Goal: Transaction & Acquisition: Purchase product/service

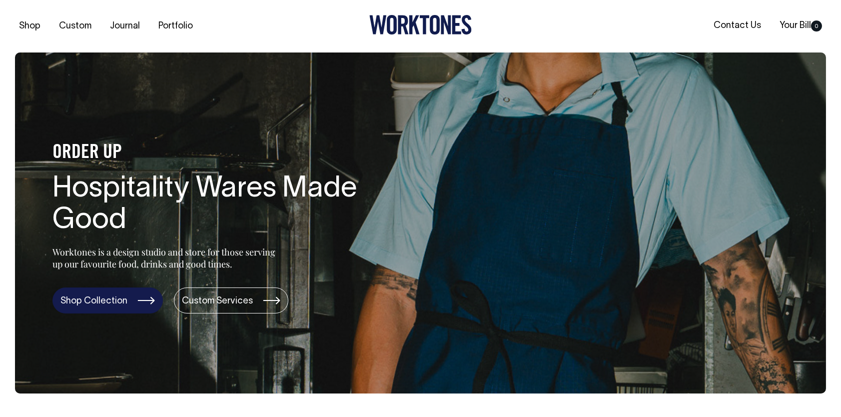
click at [142, 300] on link "Shop Collection" at bounding box center [107, 300] width 110 height 26
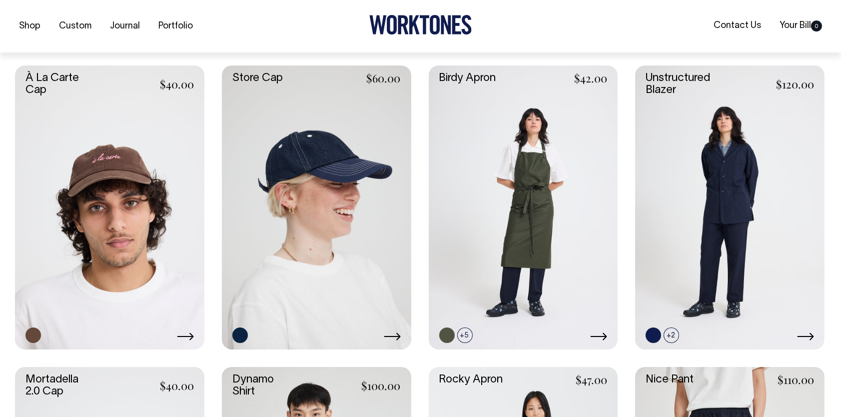
scroll to position [533, 0]
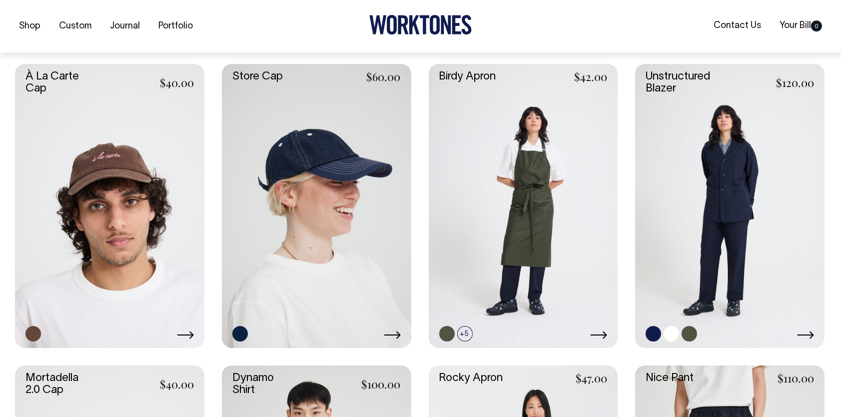
click at [738, 168] on link at bounding box center [729, 206] width 189 height 284
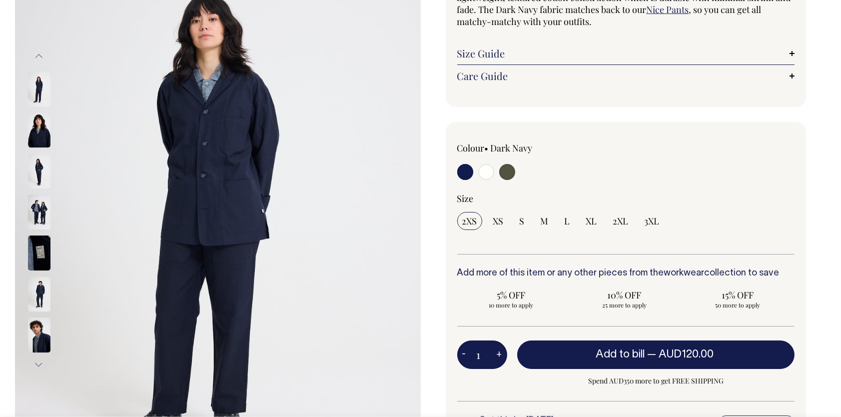
scroll to position [150, 0]
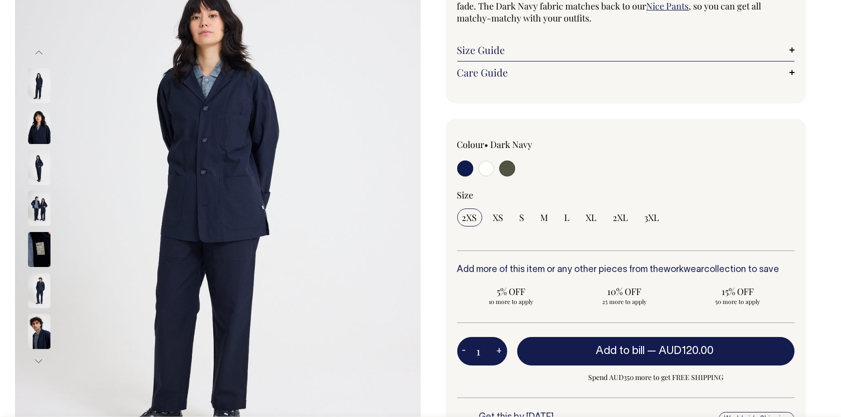
click at [483, 168] on input "radio" at bounding box center [486, 168] width 16 height 16
radio input "true"
select select "Off-White"
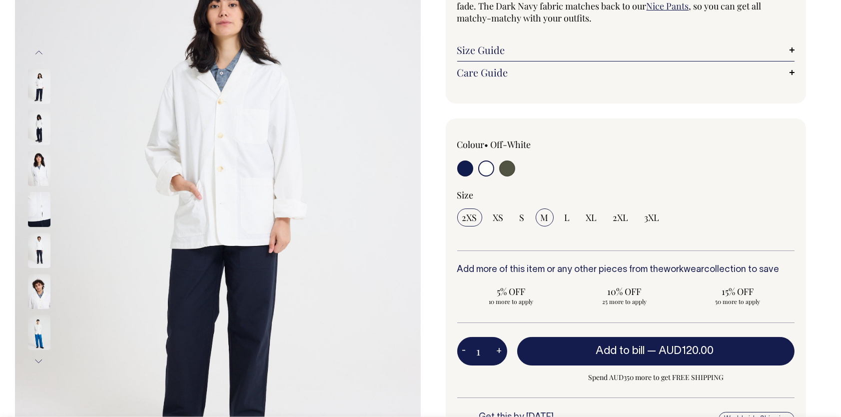
click at [541, 216] on span "M" at bounding box center [545, 217] width 8 height 12
click at [540, 216] on input "M" at bounding box center [545, 217] width 18 height 18
radio input "true"
select select "M"
click at [541, 216] on span "M" at bounding box center [545, 217] width 8 height 12
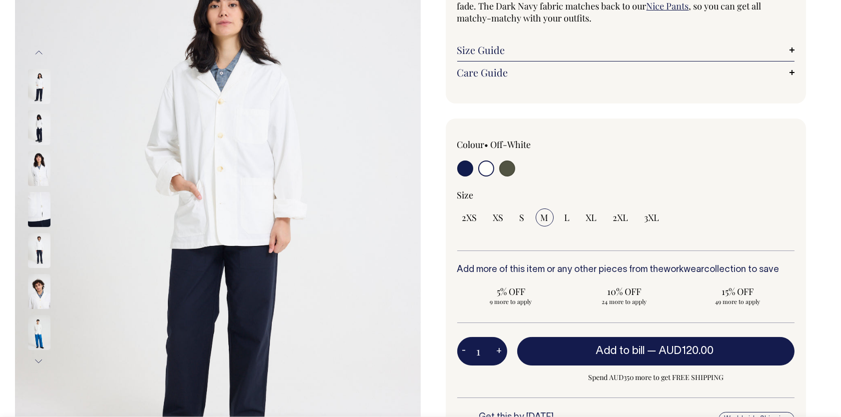
click at [540, 216] on input "M" at bounding box center [545, 217] width 18 height 18
click at [498, 350] on button "+" at bounding box center [499, 351] width 15 height 20
type input "2"
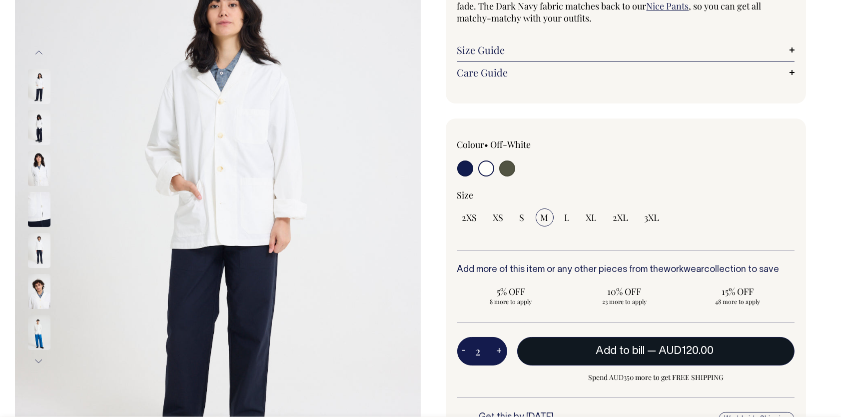
click at [611, 351] on span "Add to bill" at bounding box center [620, 351] width 49 height 10
type input "1"
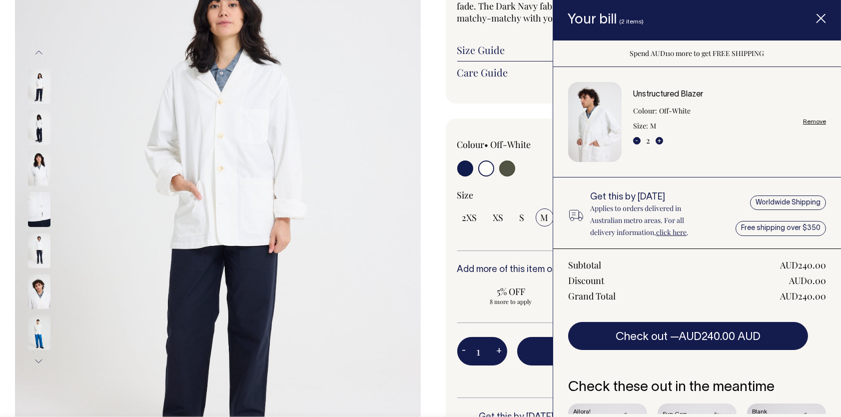
click at [817, 17] on icon "Item added to your cart" at bounding box center [821, 19] width 10 height 10
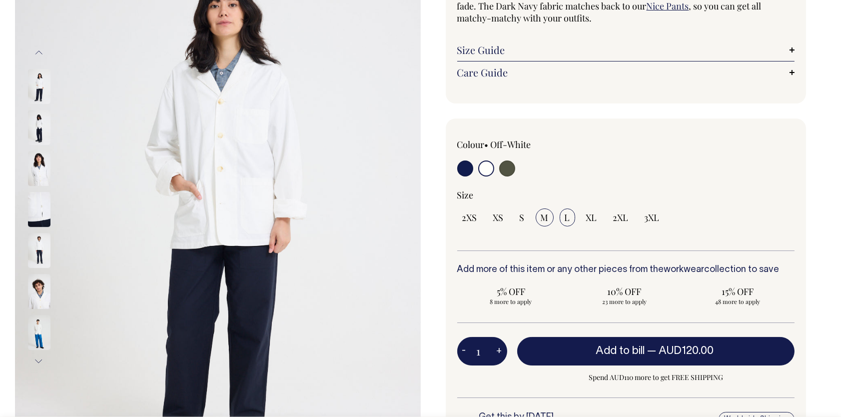
click at [563, 216] on input "L" at bounding box center [567, 217] width 15 height 18
radio input "true"
select select "L"
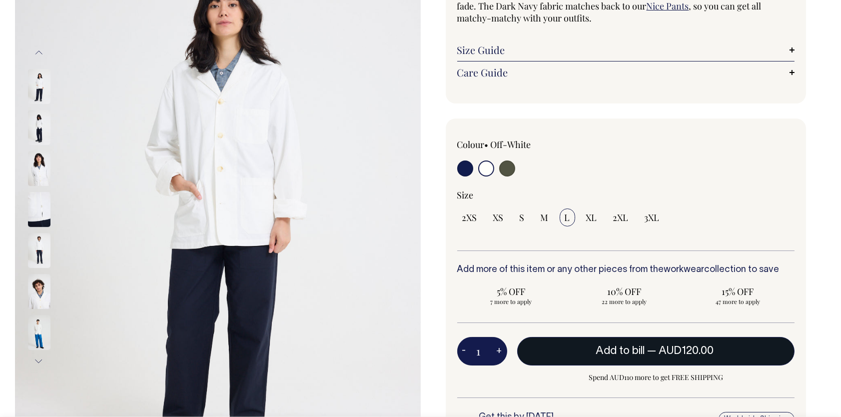
click at [600, 349] on span "Add to bill" at bounding box center [620, 351] width 49 height 10
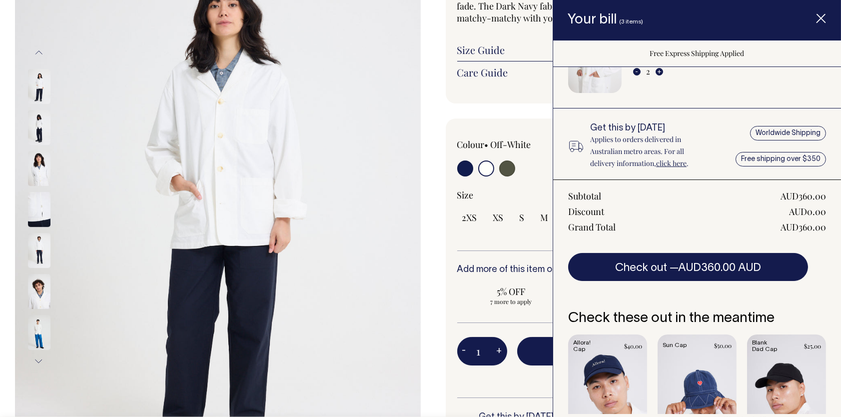
scroll to position [155, 0]
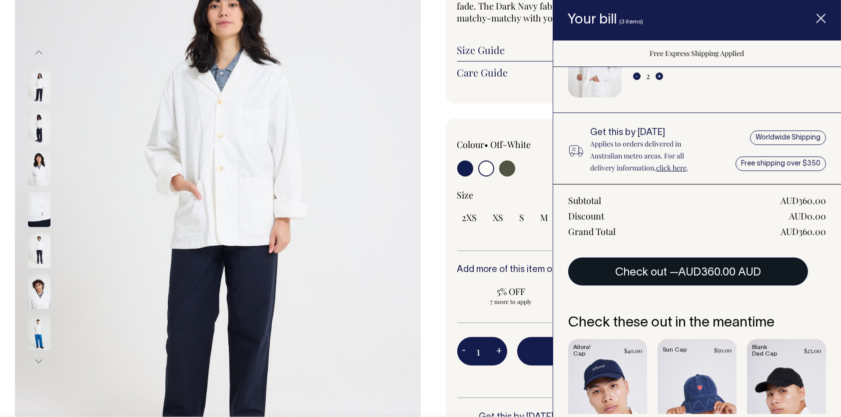
click at [680, 271] on span "AUD360.00 AUD" at bounding box center [719, 272] width 83 height 10
